Goal: Task Accomplishment & Management: Use online tool/utility

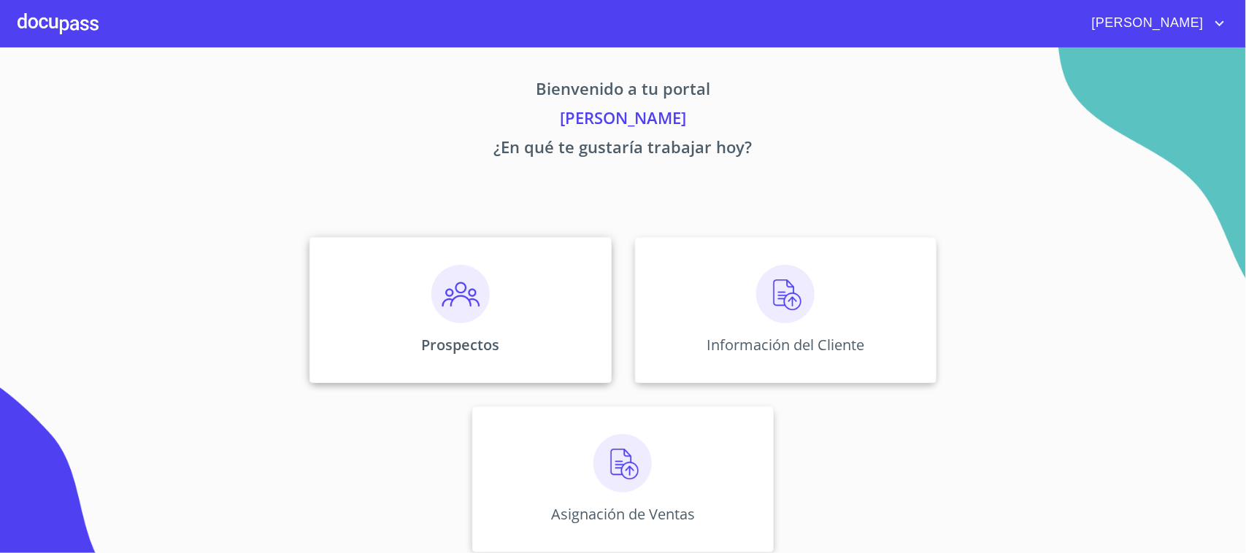
click at [490, 288] on div "Prospectos" at bounding box center [459, 310] width 301 height 146
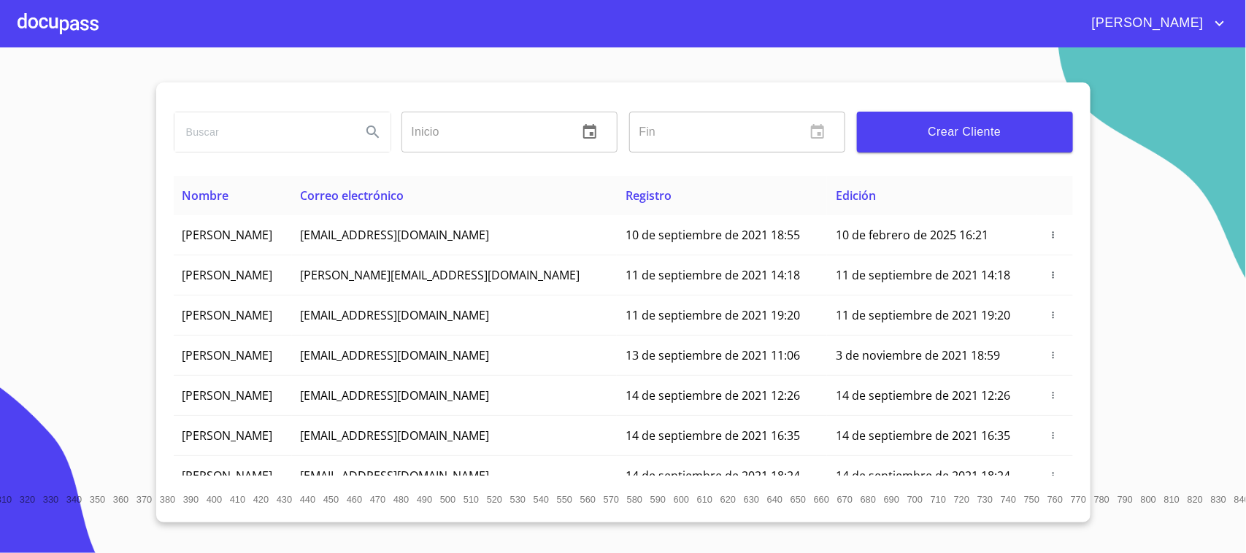
click at [248, 148] on input "search" at bounding box center [261, 131] width 175 height 39
drag, startPoint x: 248, startPoint y: 147, endPoint x: 246, endPoint y: 139, distance: 8.3
click at [246, 141] on input "search" at bounding box center [261, 131] width 175 height 39
click at [246, 139] on input "search" at bounding box center [261, 131] width 175 height 39
type input "[PERSON_NAME]"
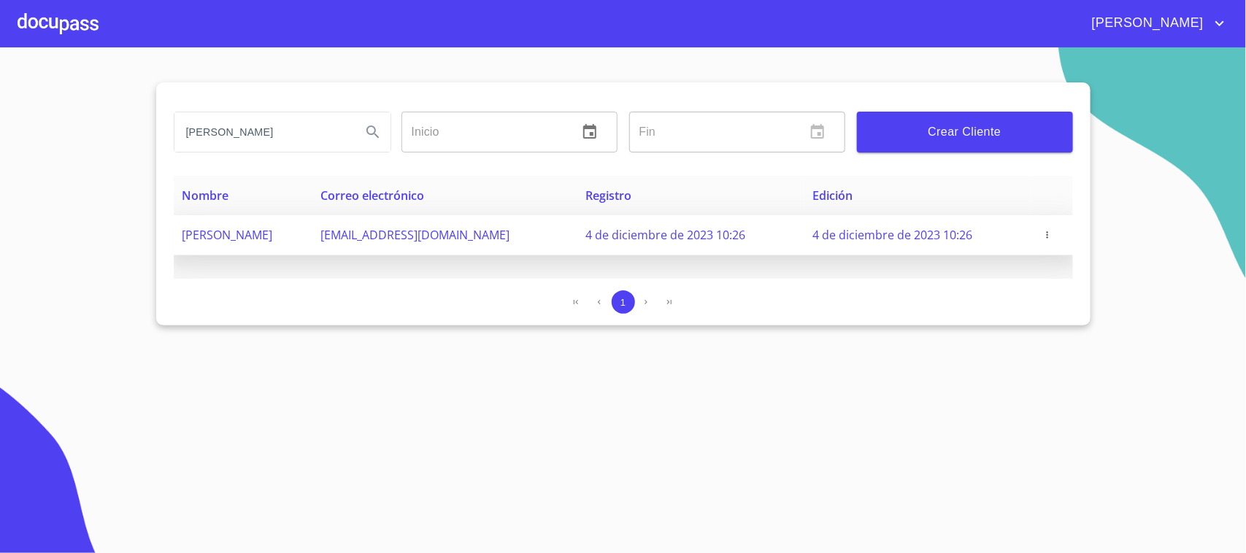
copy tr "[EMAIL_ADDRESS][DOMAIN_NAME]"
drag, startPoint x: 409, startPoint y: 236, endPoint x: 551, endPoint y: 248, distance: 142.9
click at [551, 248] on tr "[PERSON_NAME] [EMAIL_ADDRESS][DOMAIN_NAME] [DATE] 10:26 [DATE] 10:26" at bounding box center [623, 235] width 899 height 40
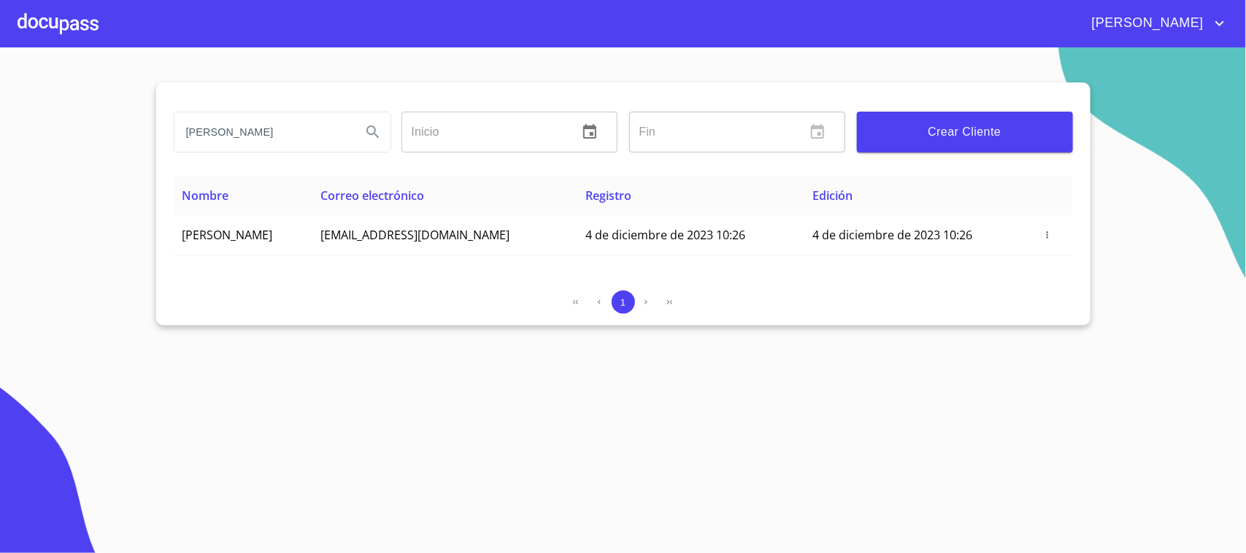
click at [509, 407] on section "[PERSON_NAME] Inicio ​ Fin ​ Crear Cliente Nombre Correo electrónico Registro E…" at bounding box center [623, 300] width 1246 height 506
click at [69, 31] on div at bounding box center [58, 23] width 81 height 47
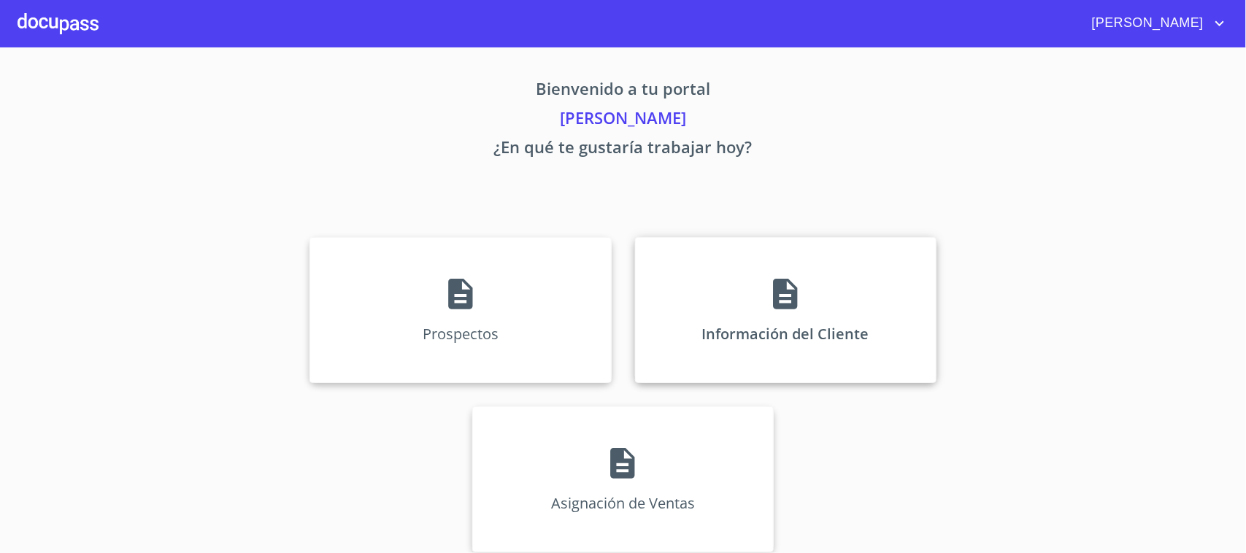
click at [677, 310] on div "Información del Cliente" at bounding box center [785, 310] width 301 height 146
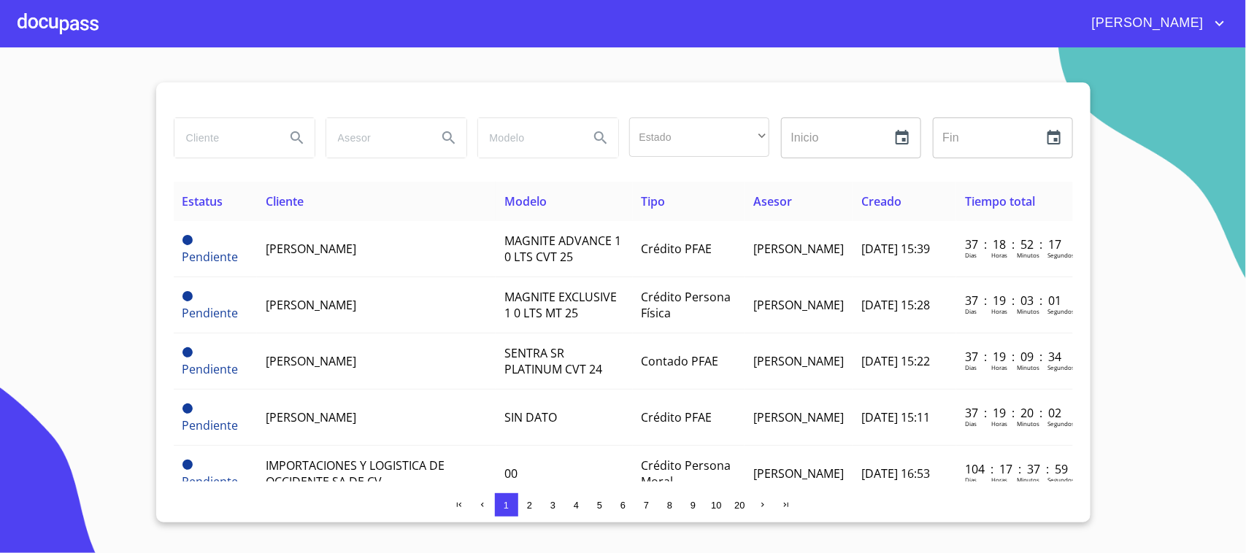
click at [278, 135] on div at bounding box center [244, 137] width 140 height 39
type input "j"
type input "[PERSON_NAME]"
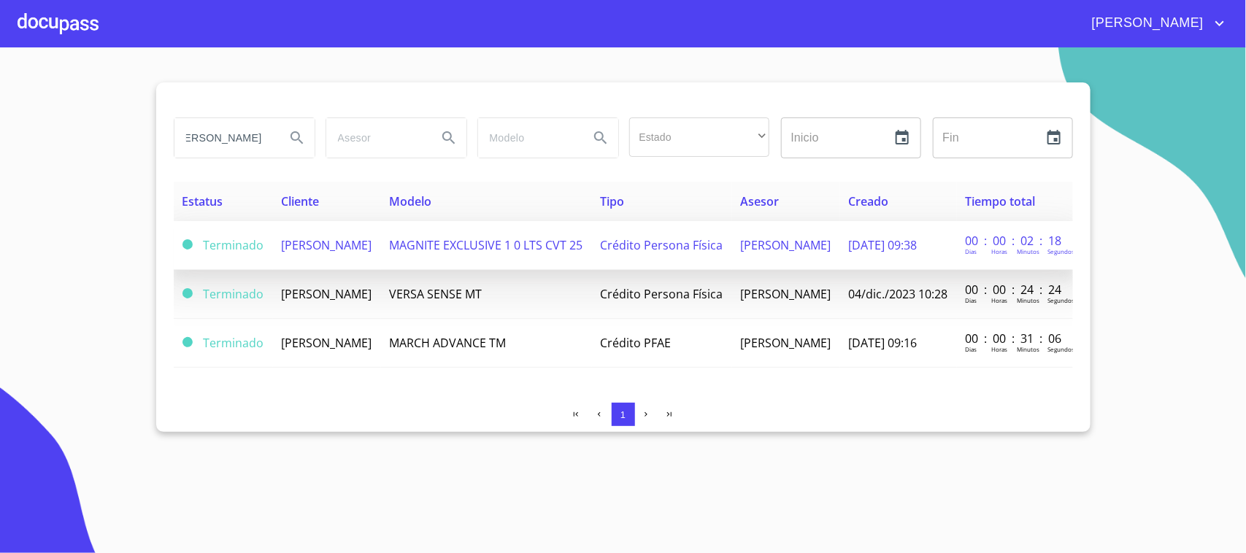
scroll to position [0, 0]
click at [366, 246] on span "[PERSON_NAME]" at bounding box center [327, 245] width 90 height 16
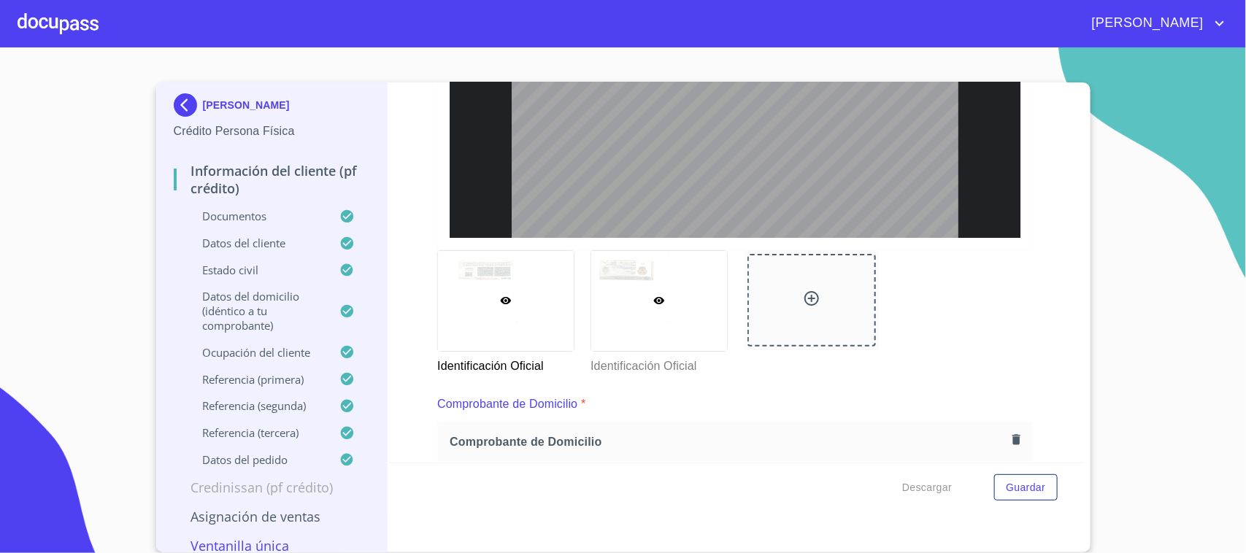
click at [682, 314] on div at bounding box center [659, 301] width 136 height 100
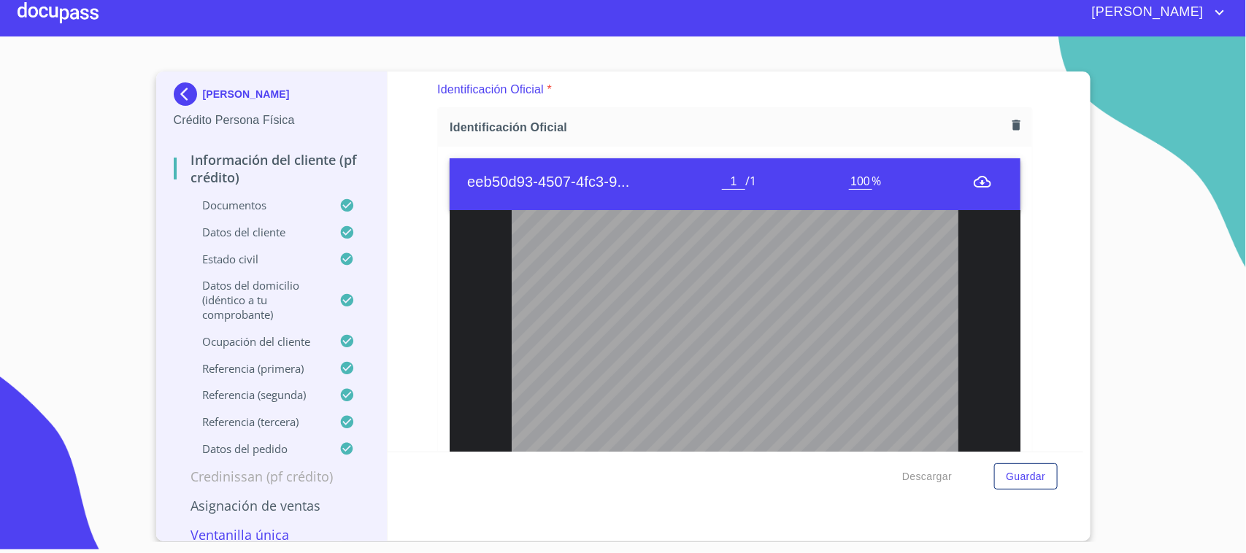
scroll to position [91, 0]
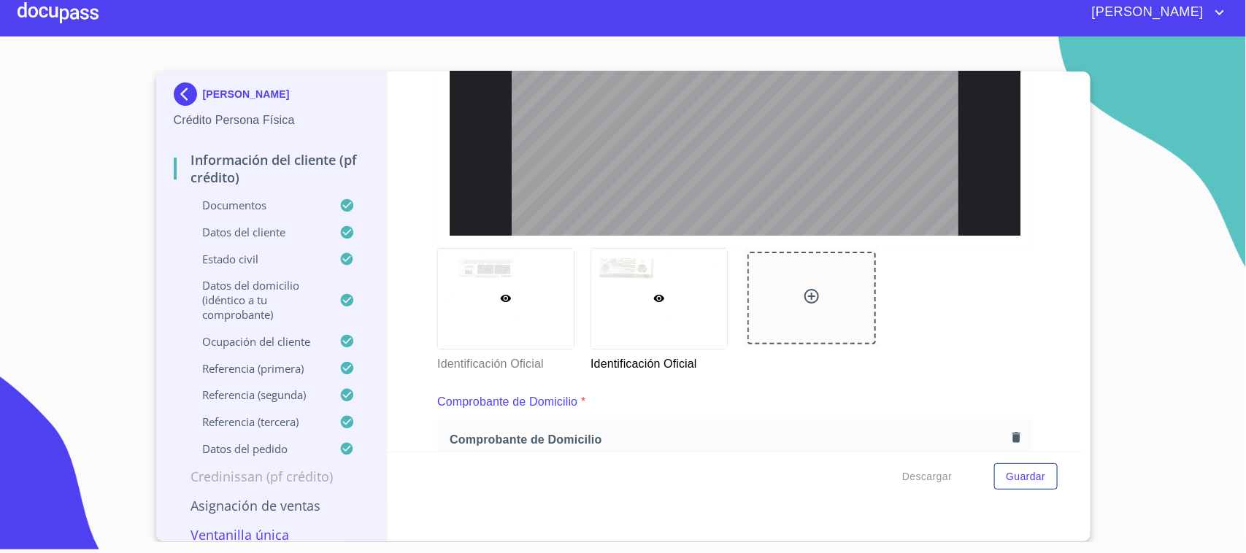
click at [535, 287] on div at bounding box center [506, 299] width 136 height 100
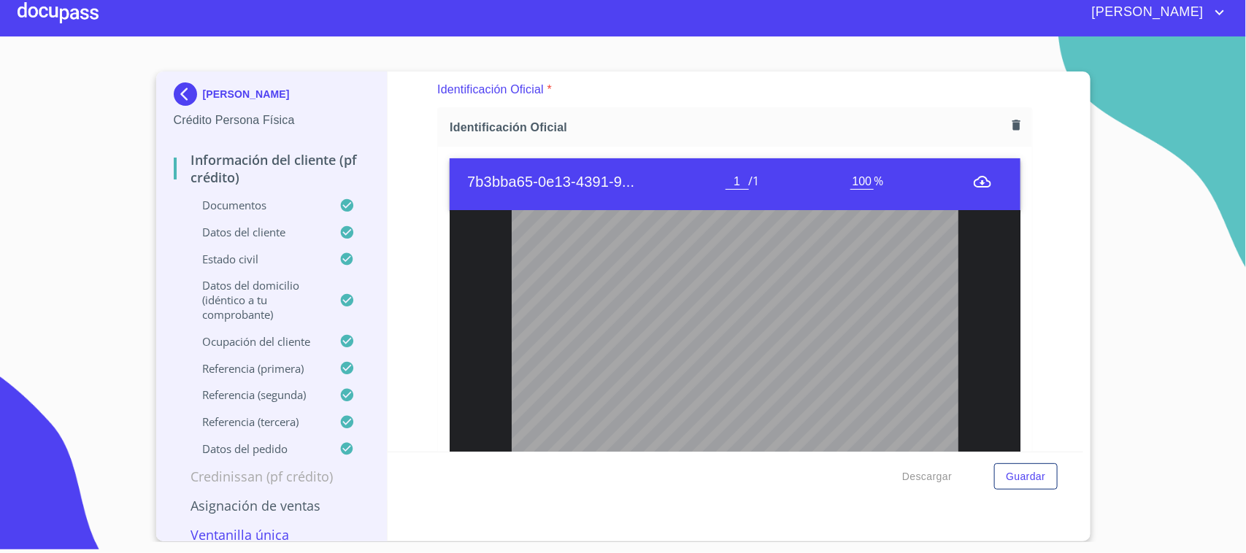
scroll to position [0, 0]
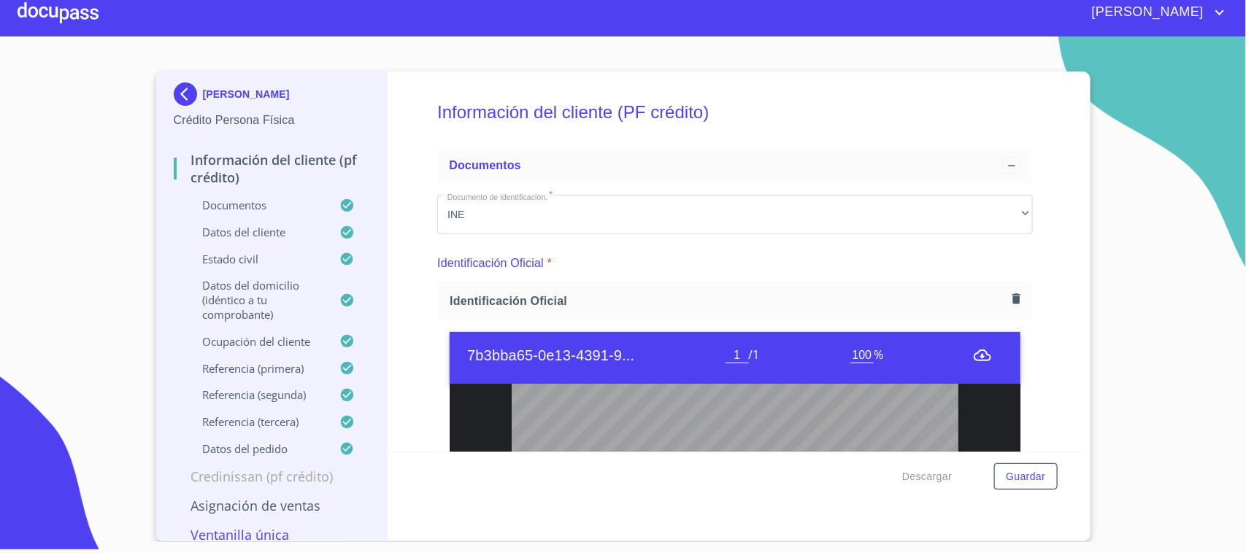
click at [81, 26] on div at bounding box center [58, 12] width 81 height 47
